Goal: Task Accomplishment & Management: Manage account settings

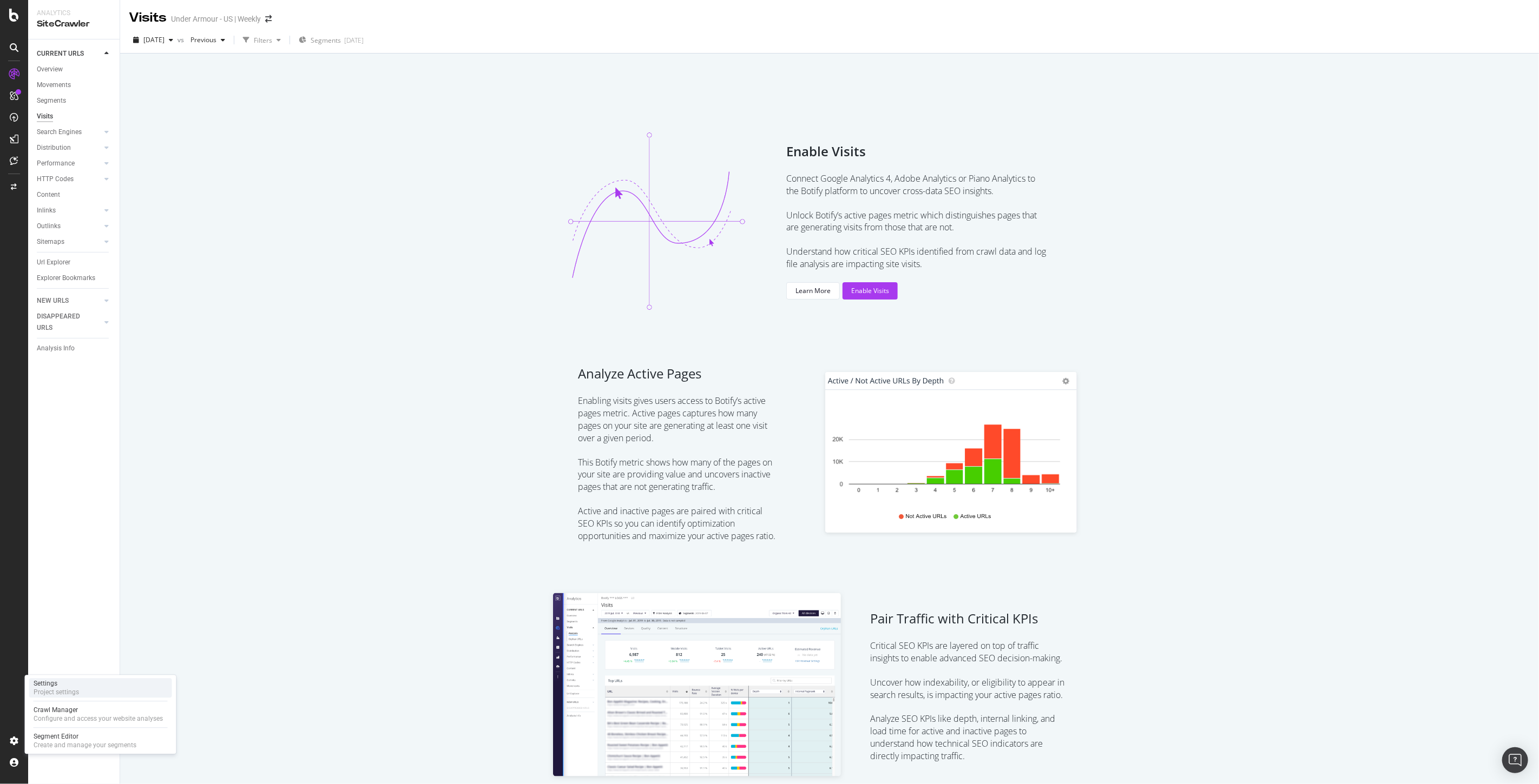
click at [63, 689] on div "Project settings" at bounding box center [57, 692] width 46 height 9
